Goal: Browse casually: Explore the website without a specific task or goal

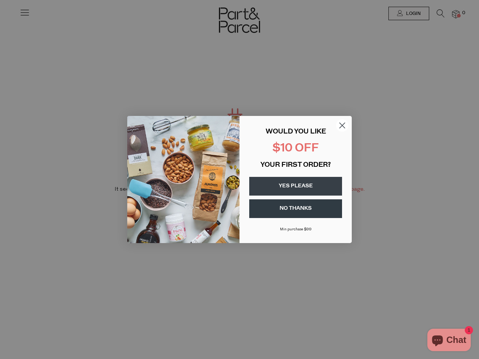
click at [240, 180] on div "WOULD YOU LIKE $10 OFF YOUR FIRST ORDER? YES PLEASE NO THANKS [PERSON_NAME] pur…" at bounding box center [292, 180] width 105 height 112
click at [342, 125] on icon "Close dialog" at bounding box center [342, 125] width 5 height 5
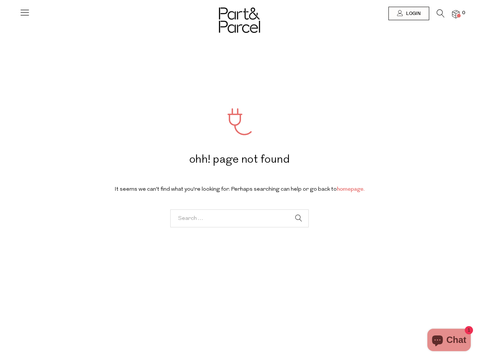
click at [296, 191] on button "YES PLEASE" at bounding box center [295, 200] width 93 height 19
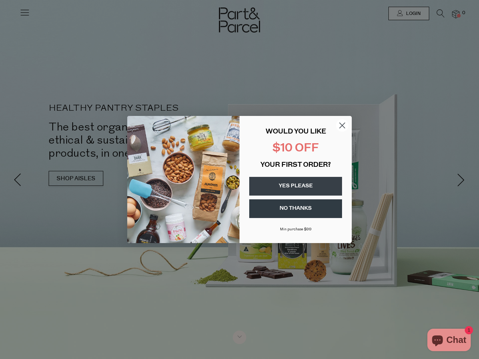
click at [240, 180] on div "WOULD YOU LIKE $10 OFF YOUR FIRST ORDER? YES PLEASE NO THANKS [PERSON_NAME] pur…" at bounding box center [292, 180] width 105 height 112
click at [342, 125] on icon "Close dialog" at bounding box center [342, 125] width 5 height 5
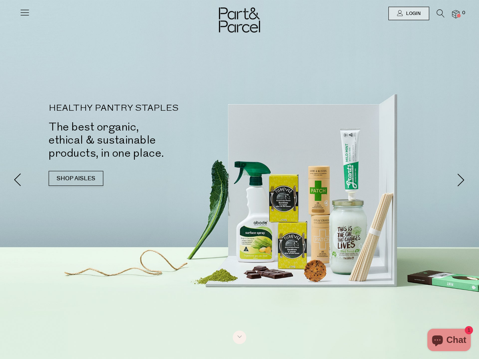
click at [296, 191] on button "YES PLEASE" at bounding box center [295, 200] width 93 height 19
